Goal: Obtain resource: Obtain resource

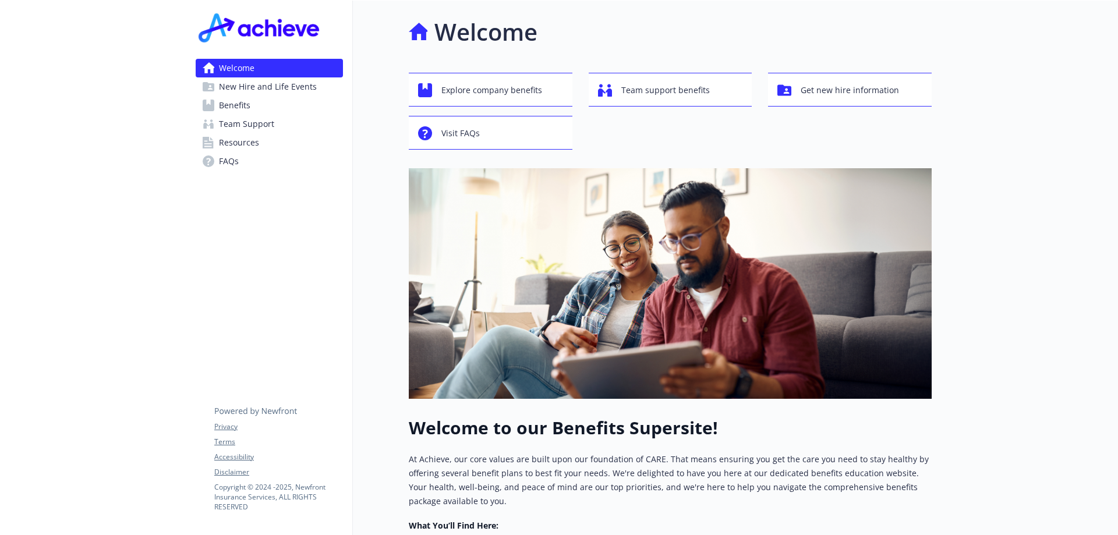
click at [707, 29] on div "Welcome" at bounding box center [670, 32] width 523 height 35
click at [238, 104] on span "Benefits" at bounding box center [234, 105] width 31 height 19
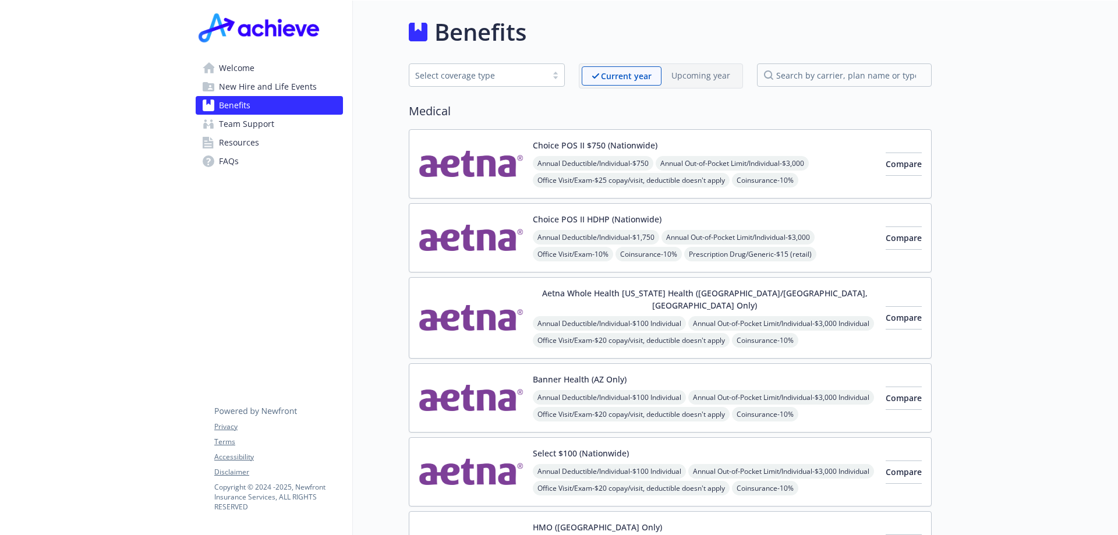
click at [646, 37] on div "Benefits" at bounding box center [670, 32] width 523 height 35
click at [602, 29] on div "Benefits" at bounding box center [670, 32] width 523 height 35
click at [241, 87] on span "New Hire and Life Events" at bounding box center [268, 86] width 98 height 19
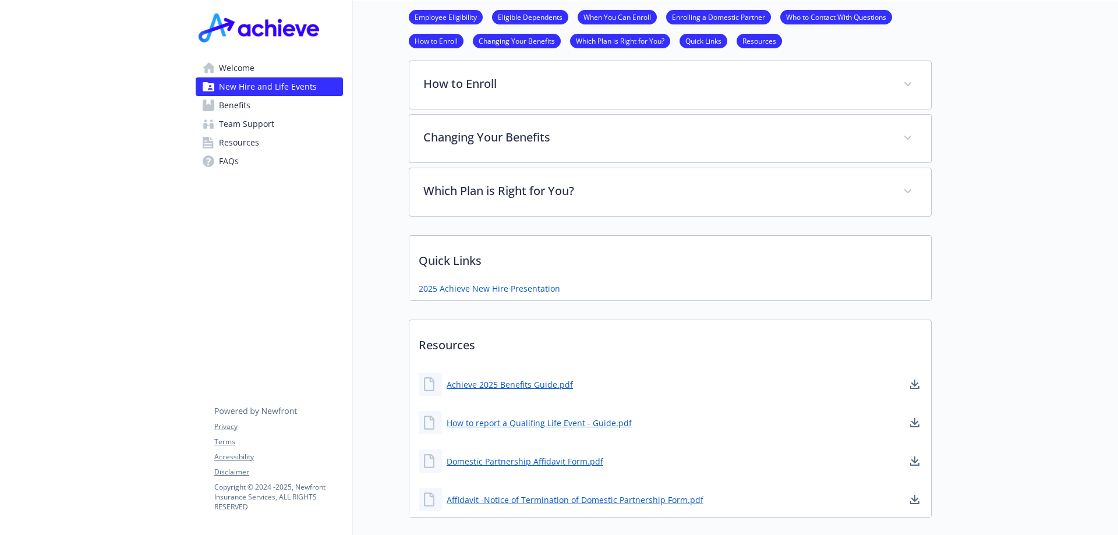
scroll to position [699, 0]
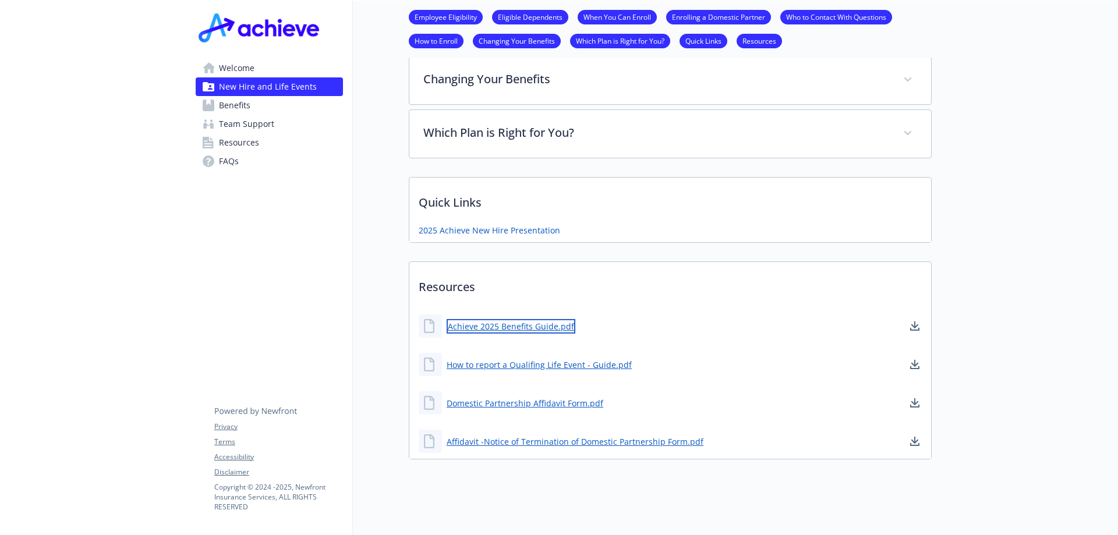
click at [497, 326] on link "Achieve 2025 Benefits Guide.pdf" at bounding box center [511, 326] width 129 height 15
